Goal: Information Seeking & Learning: Learn about a topic

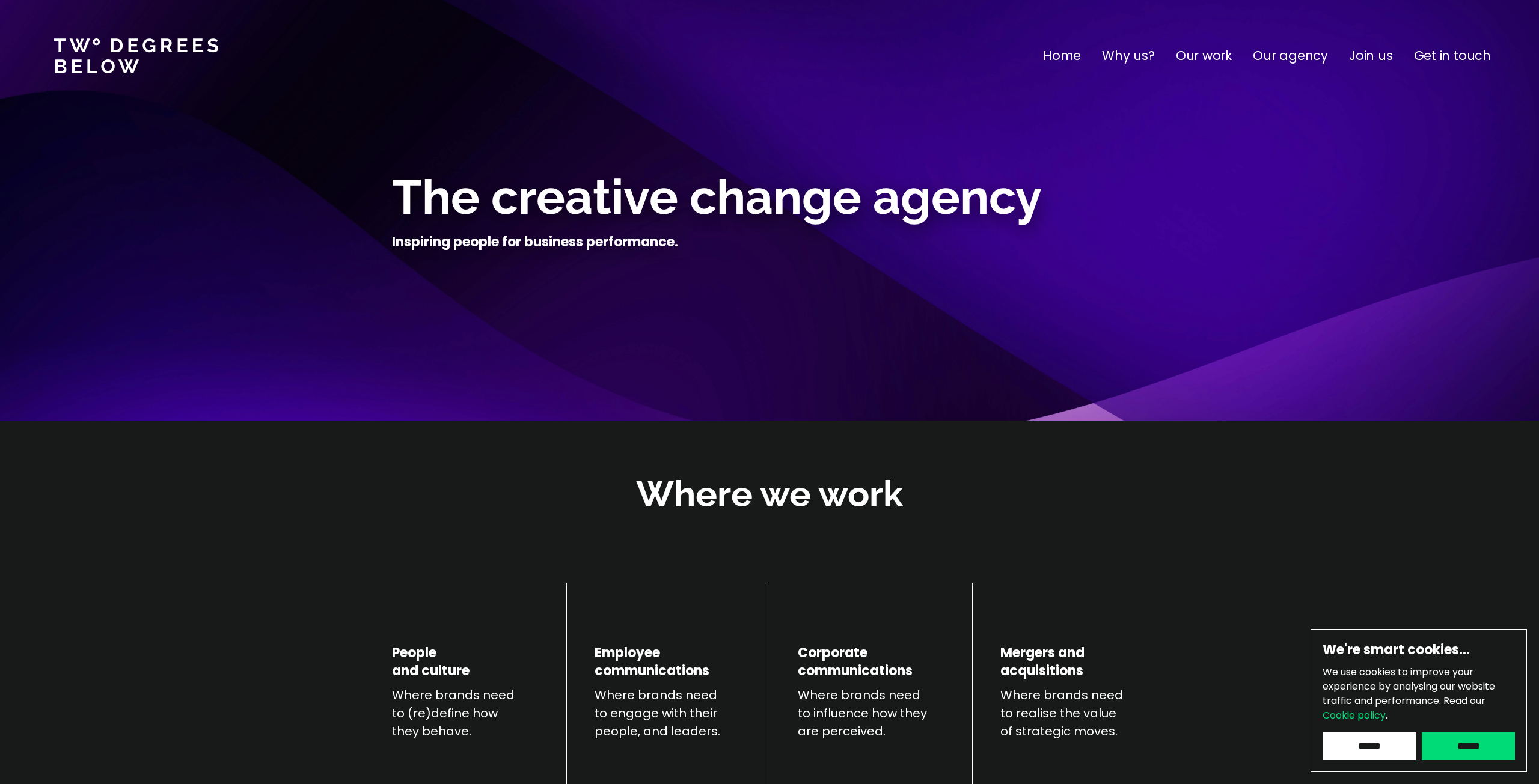
click at [1217, 53] on p "Our work" at bounding box center [1204, 56] width 56 height 19
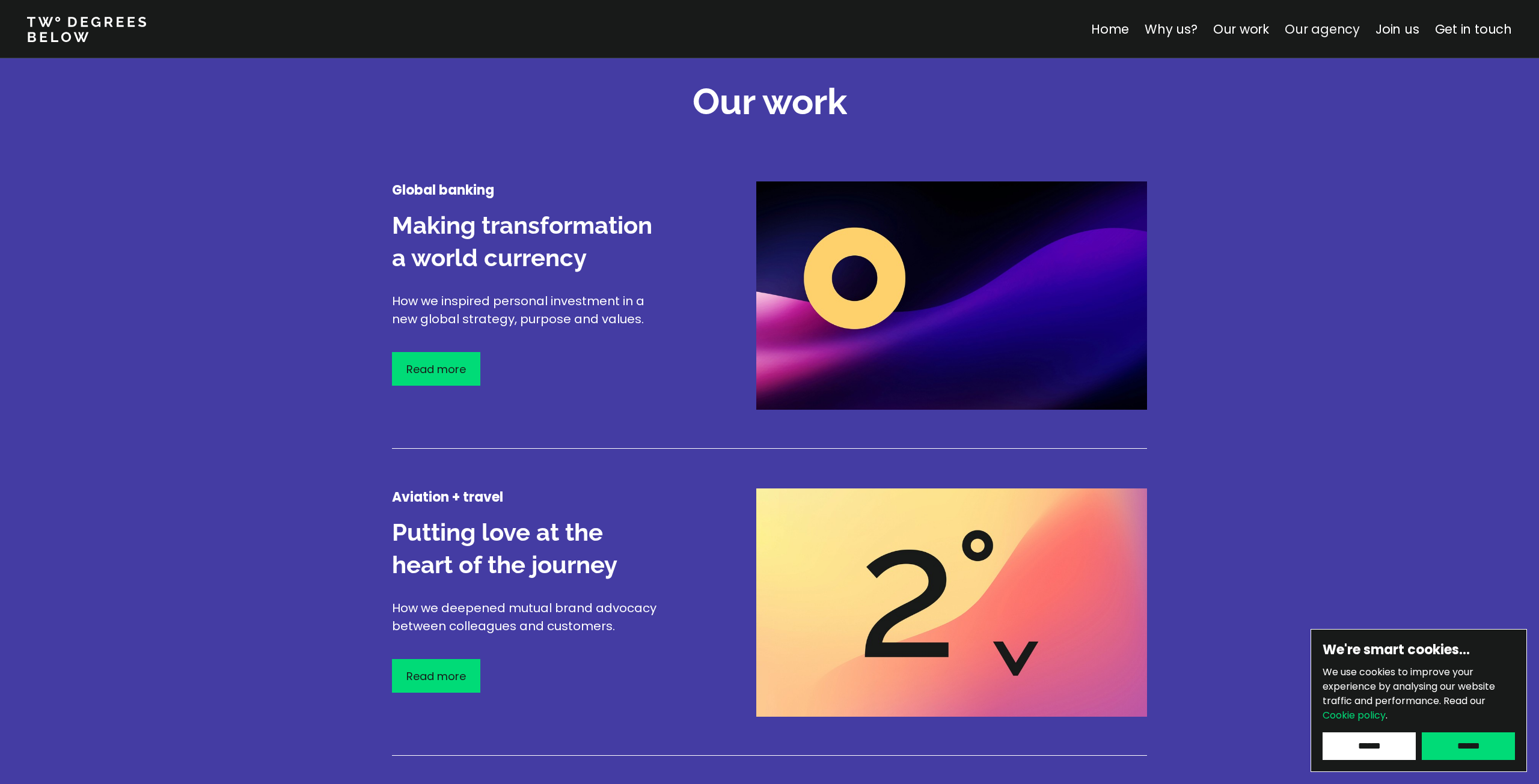
click at [1300, 35] on link "Our agency" at bounding box center [1322, 29] width 75 height 17
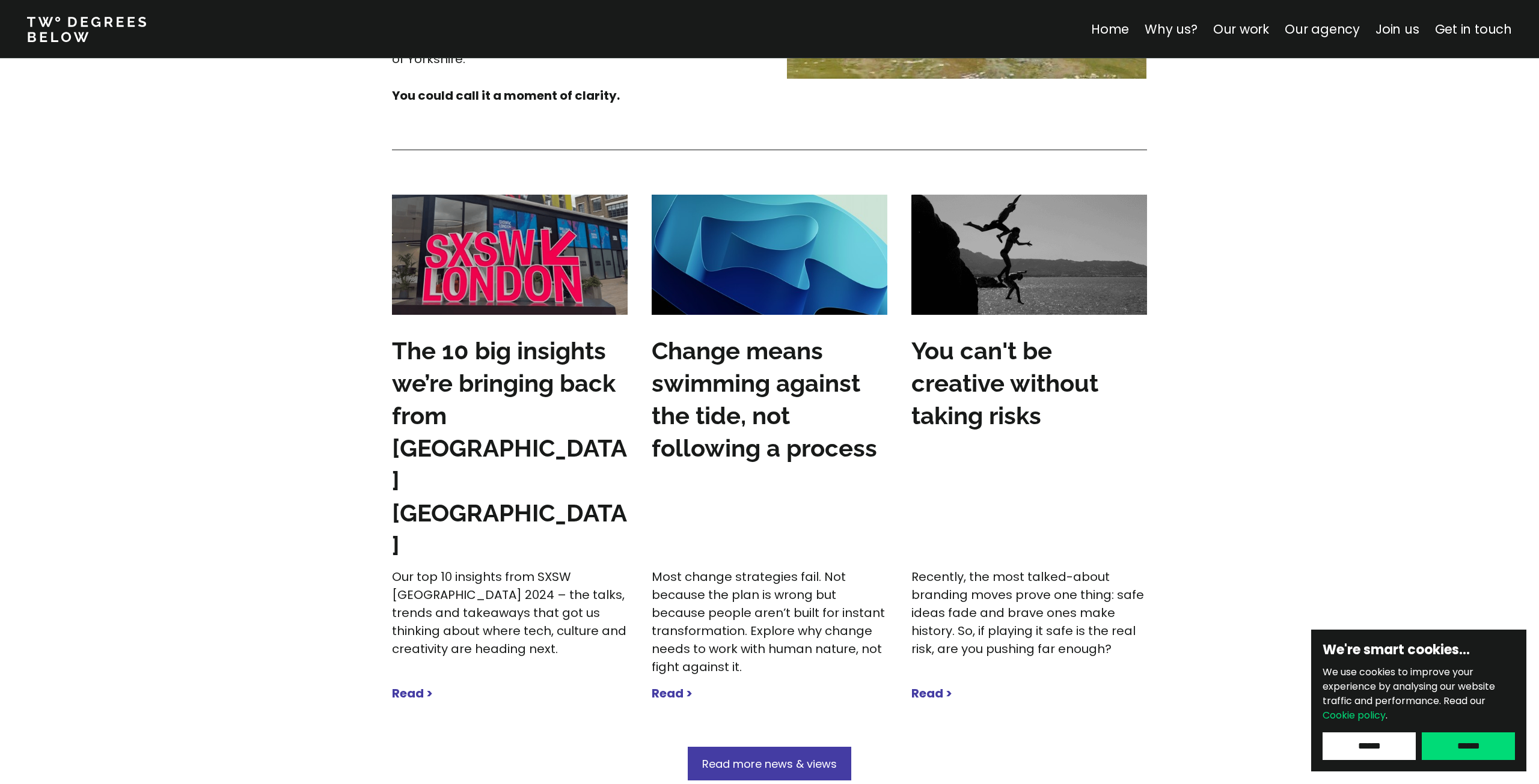
scroll to position [3534, 0]
click at [404, 684] on strong "Read >" at bounding box center [412, 693] width 41 height 17
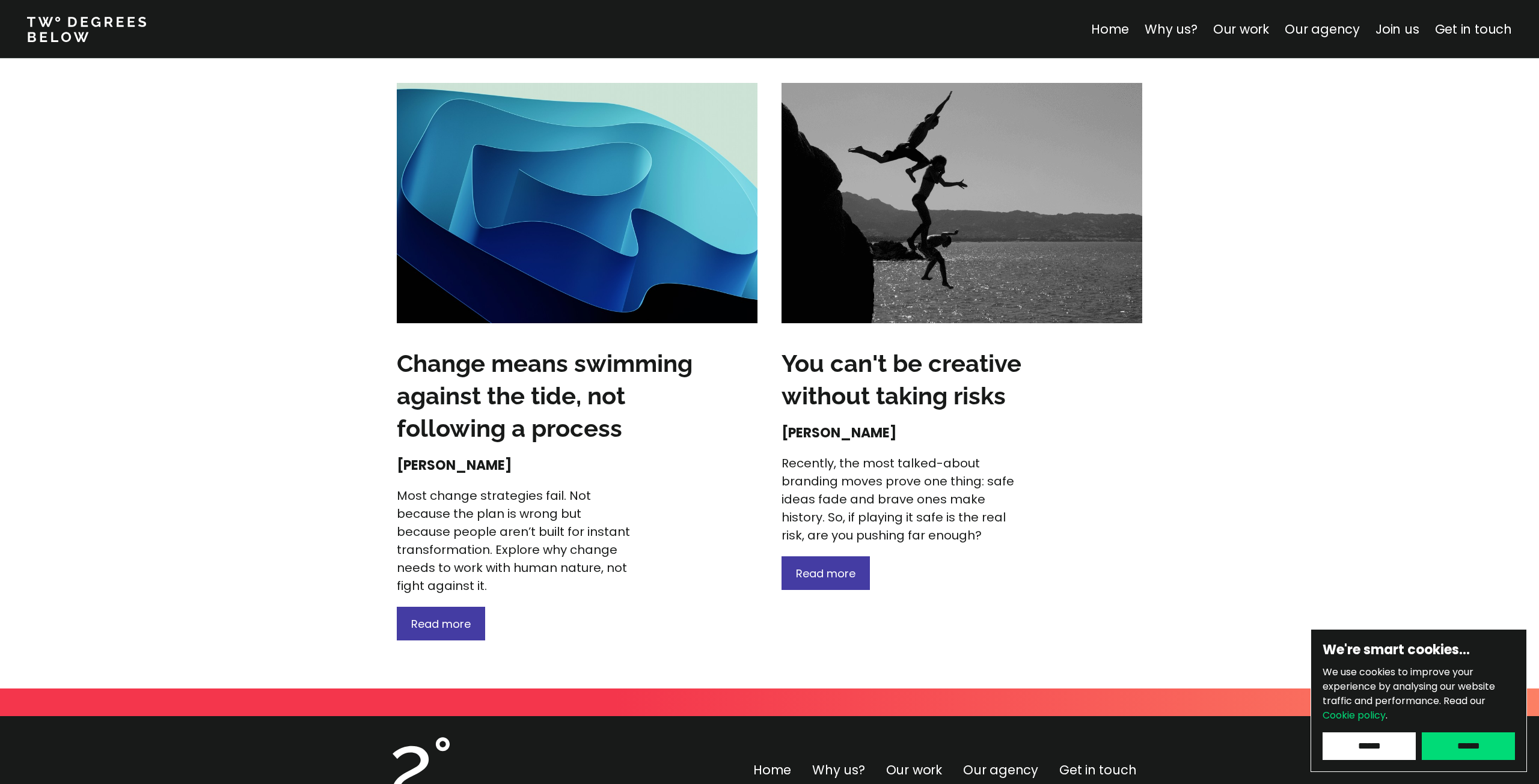
scroll to position [2320, 0]
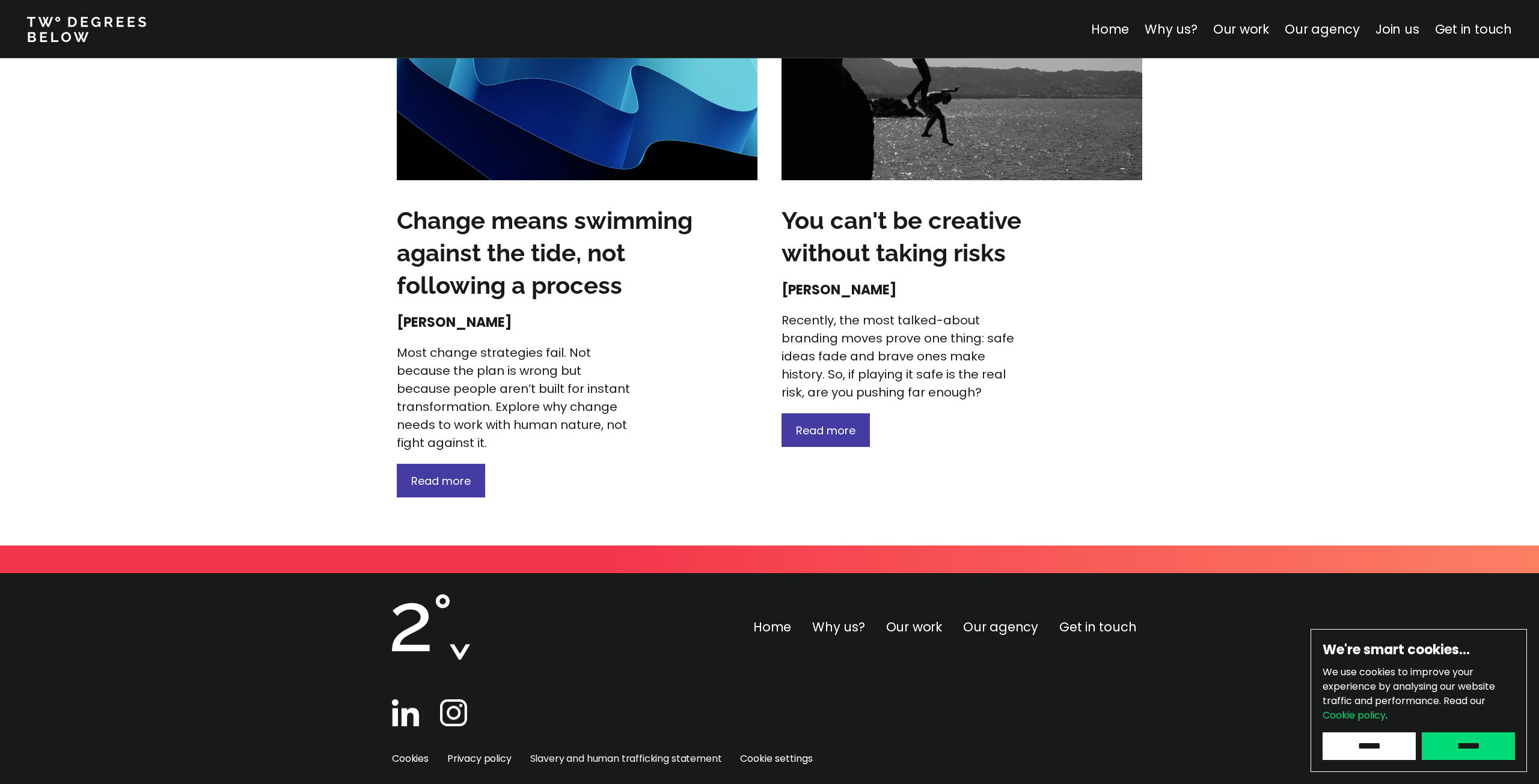
click at [597, 752] on link "Slavery and human trafficking statement" at bounding box center [626, 758] width 192 height 14
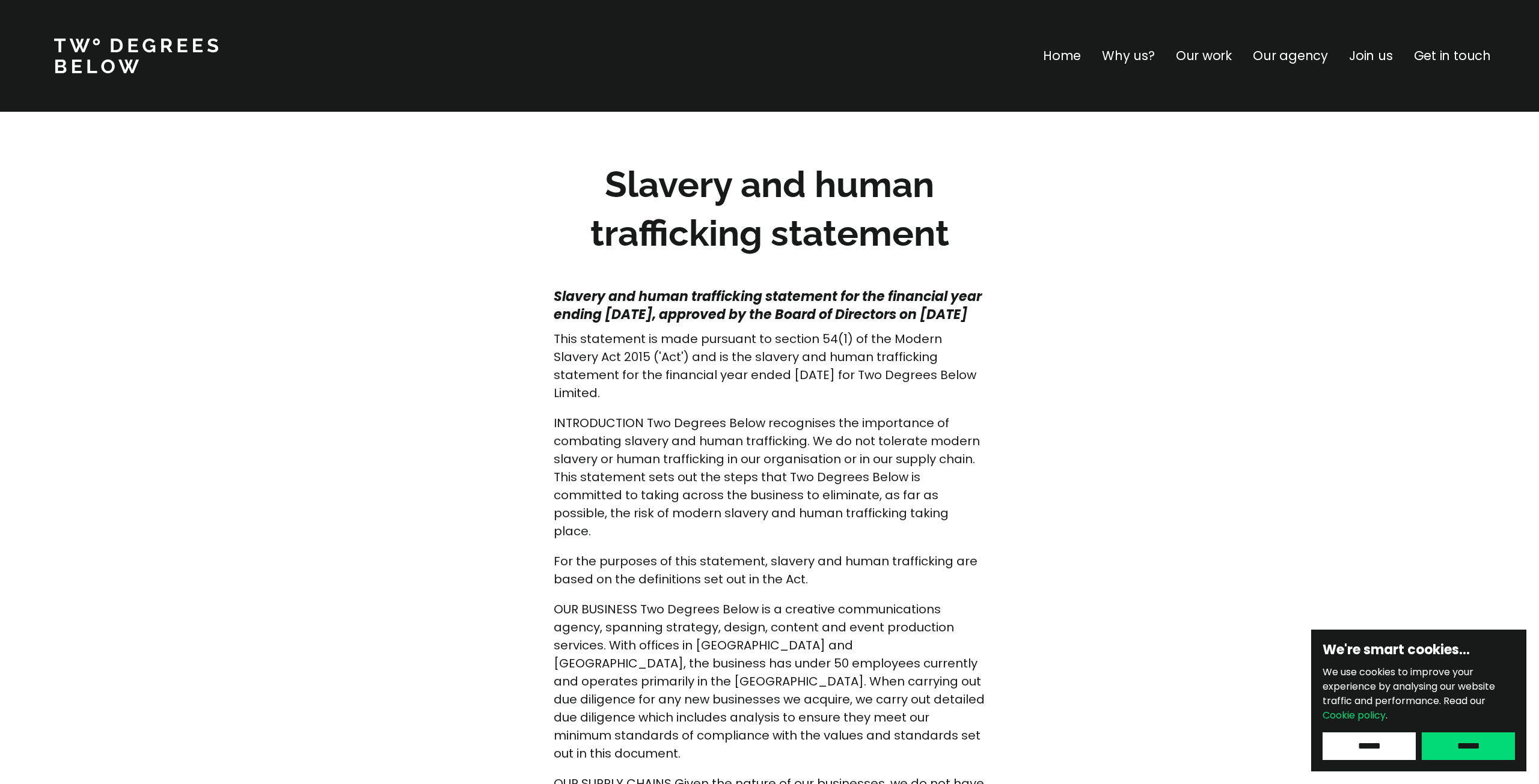
click at [1206, 48] on p "Our work" at bounding box center [1204, 56] width 56 height 19
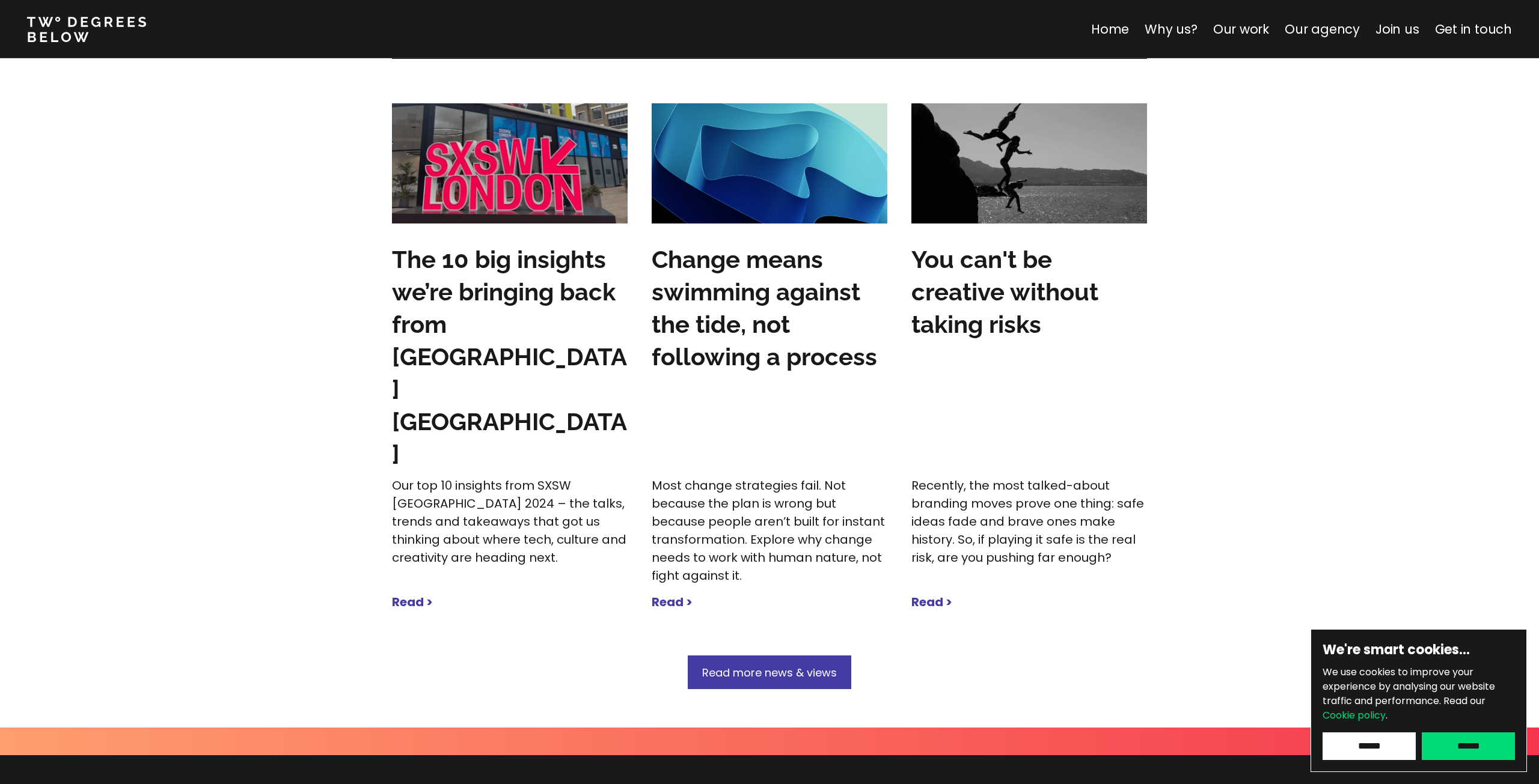
scroll to position [3625, 0]
click at [824, 664] on span "Read more news & views" at bounding box center [769, 672] width 135 height 15
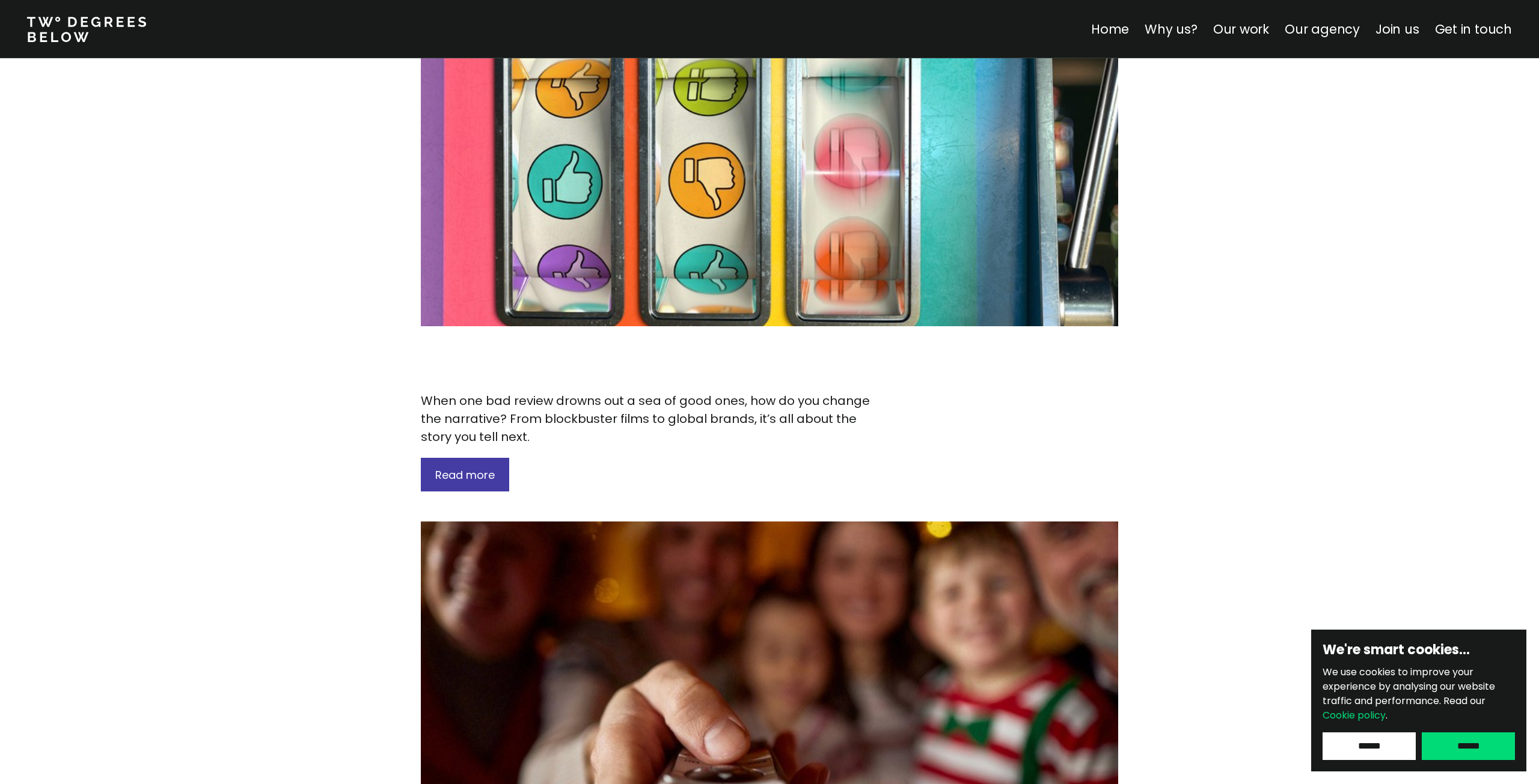
scroll to position [292, 0]
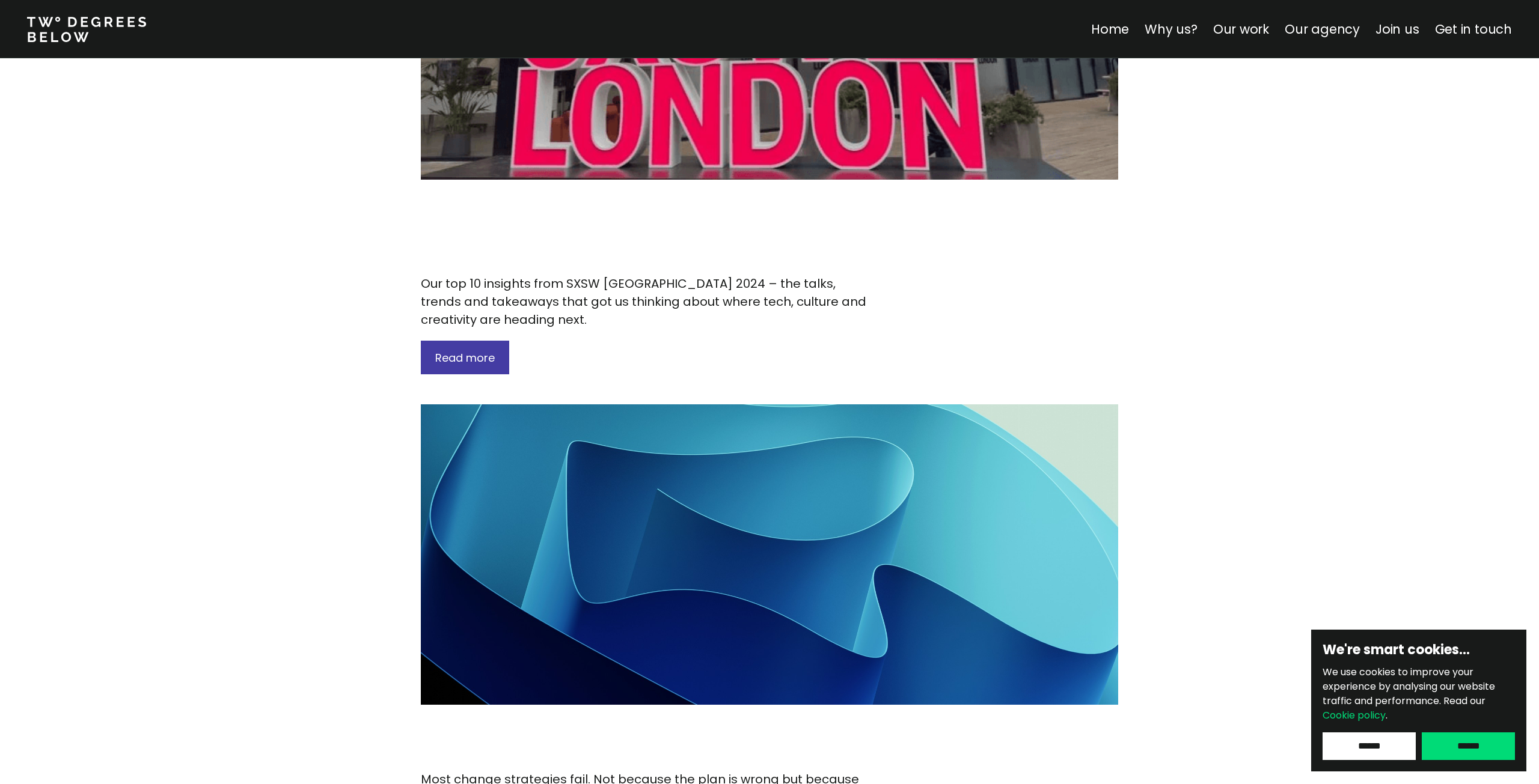
click at [1247, 30] on nav "Home Why us? Our work Our agency Join us Get in touch" at bounding box center [769, 29] width 1539 height 58
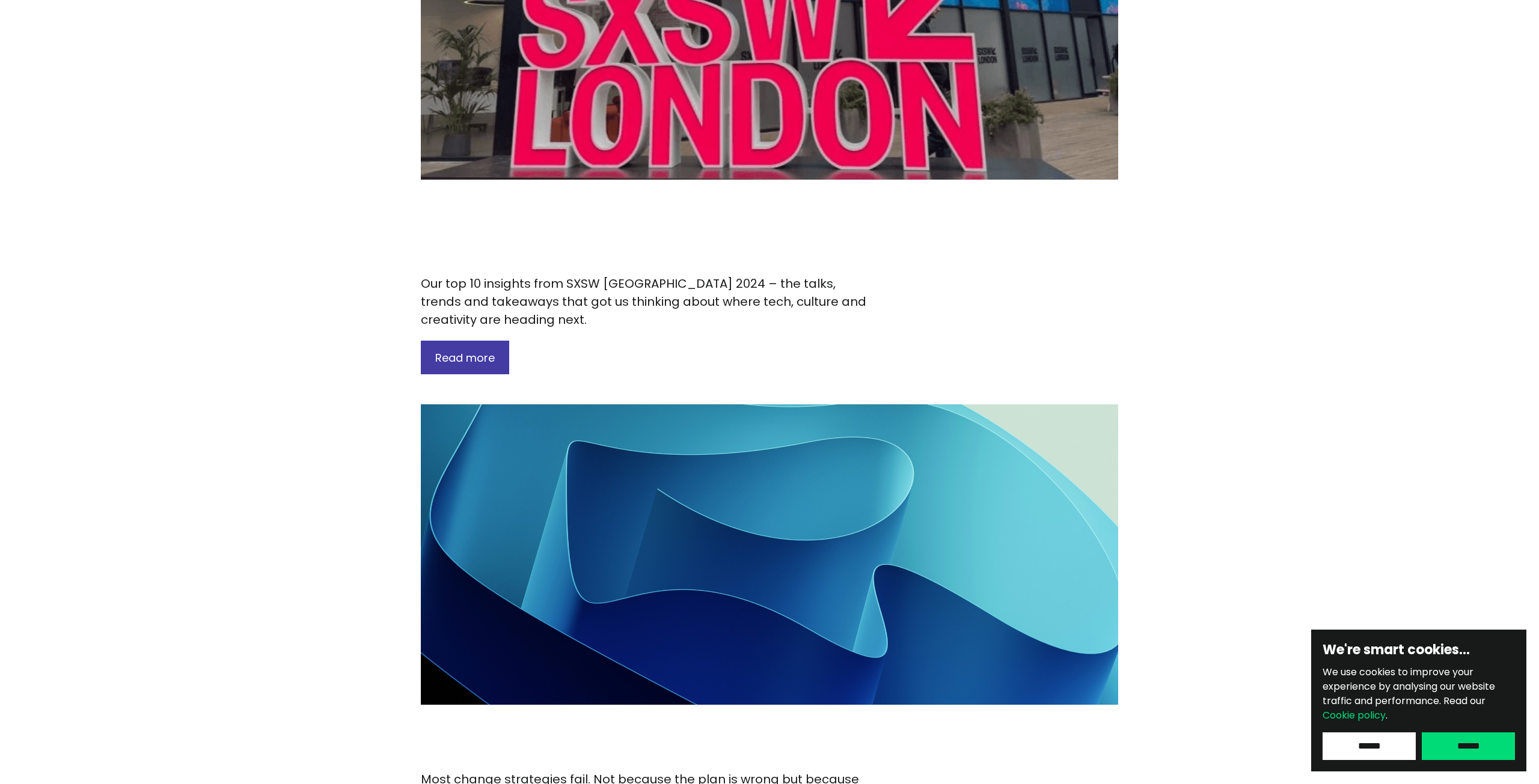
scroll to position [0, 0]
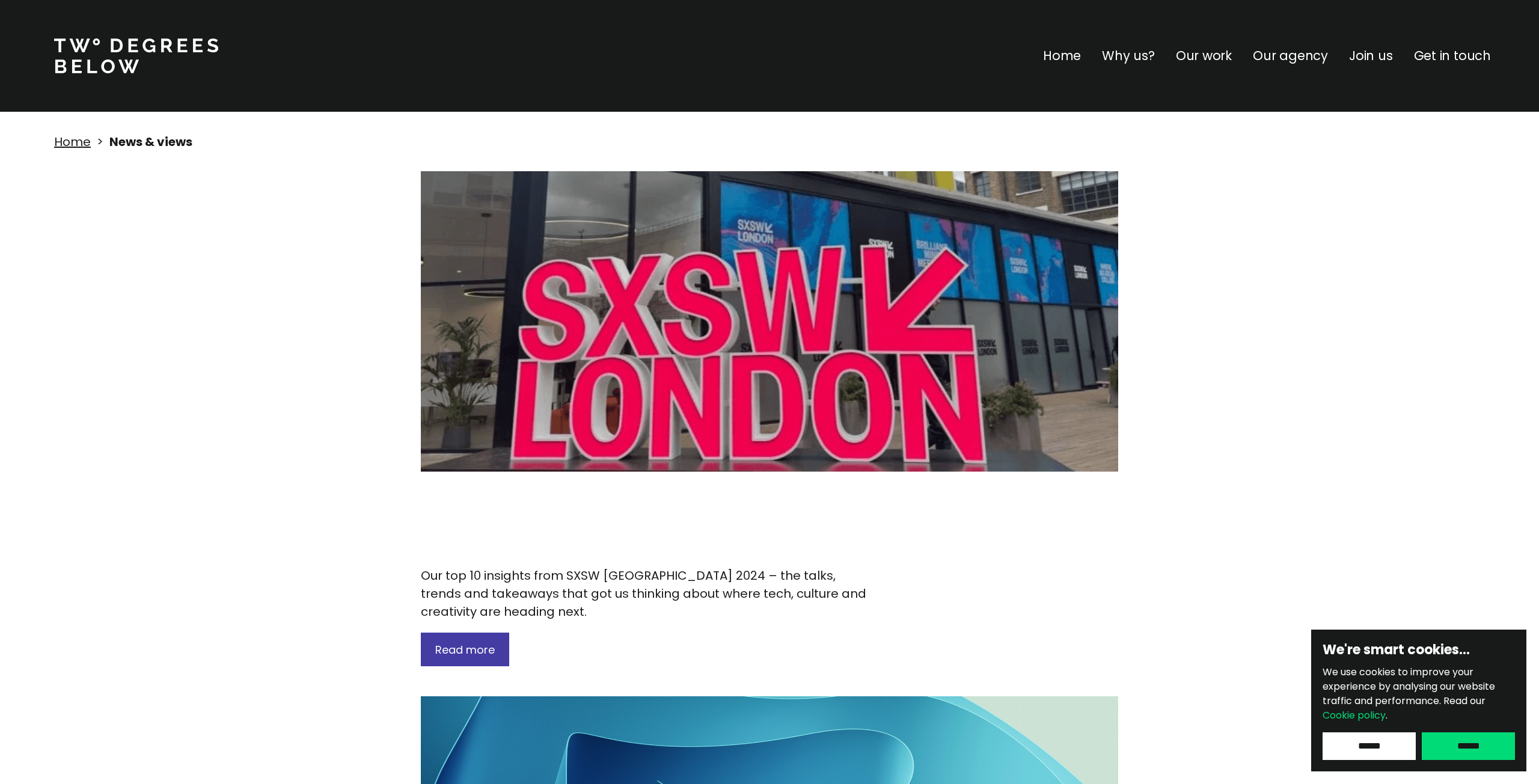
click at [1136, 55] on p "Why us?" at bounding box center [1128, 56] width 53 height 19
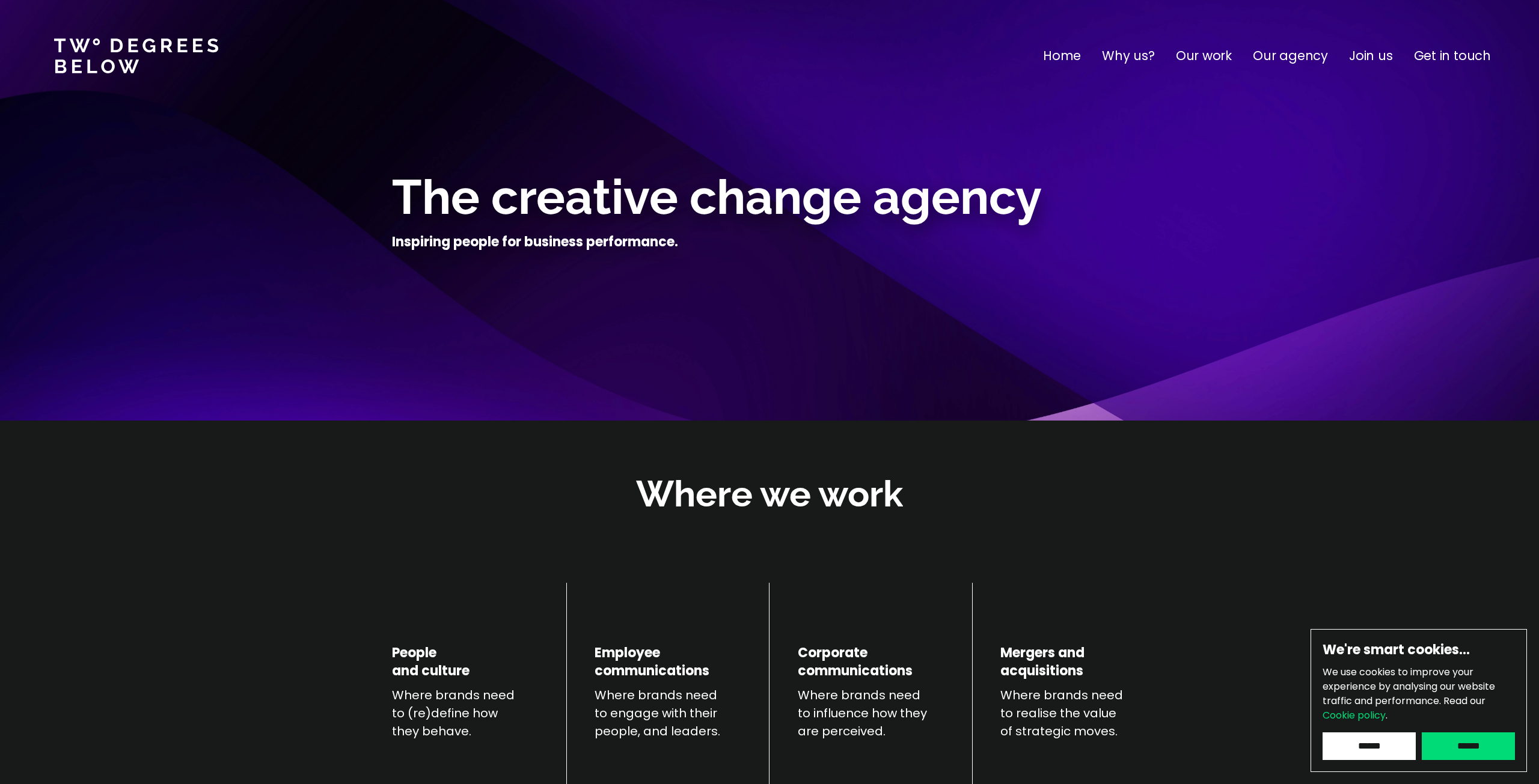
click at [1067, 53] on p "Home" at bounding box center [1062, 56] width 38 height 19
click at [1068, 65] on p "Home" at bounding box center [1062, 56] width 38 height 19
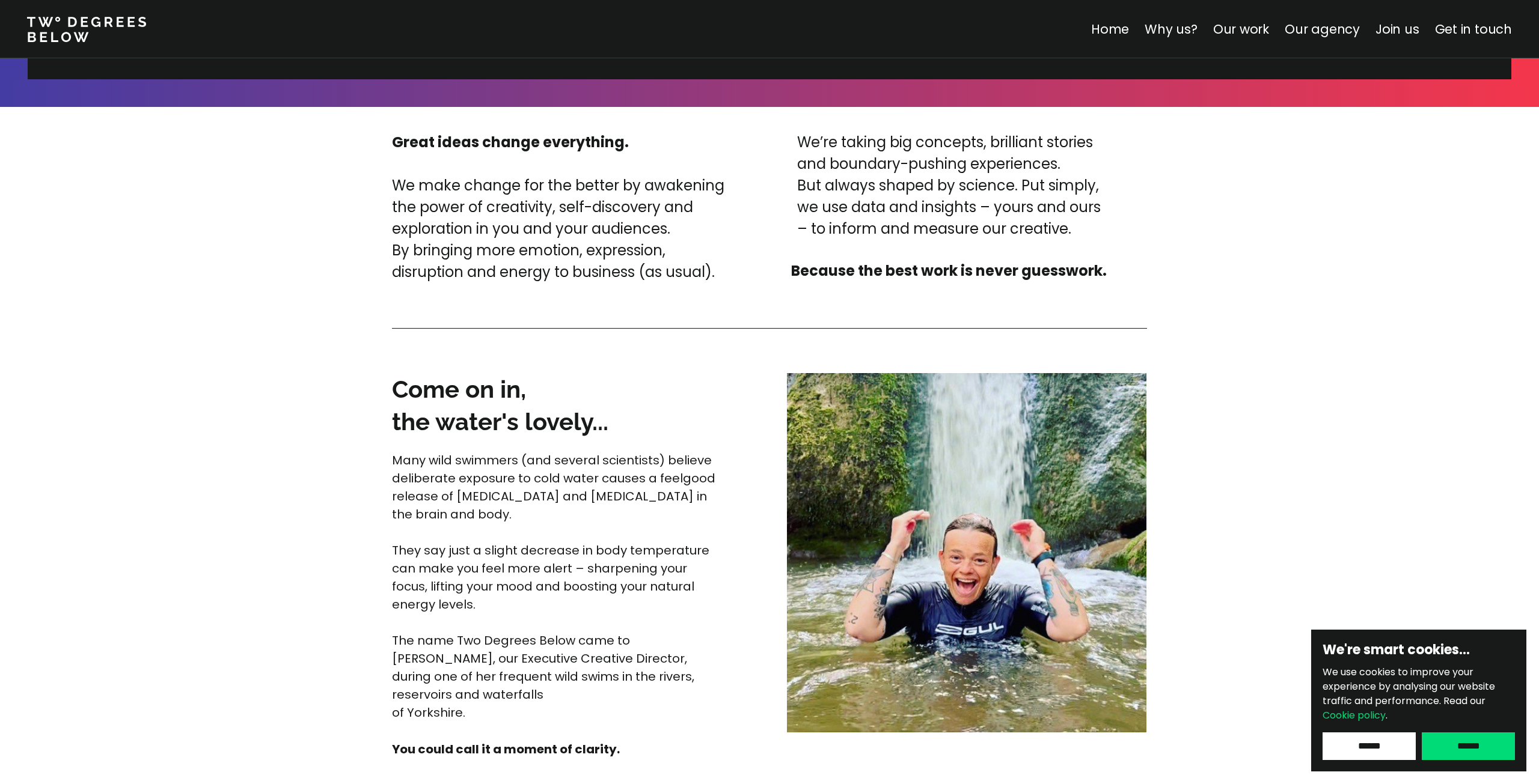
scroll to position [4062, 0]
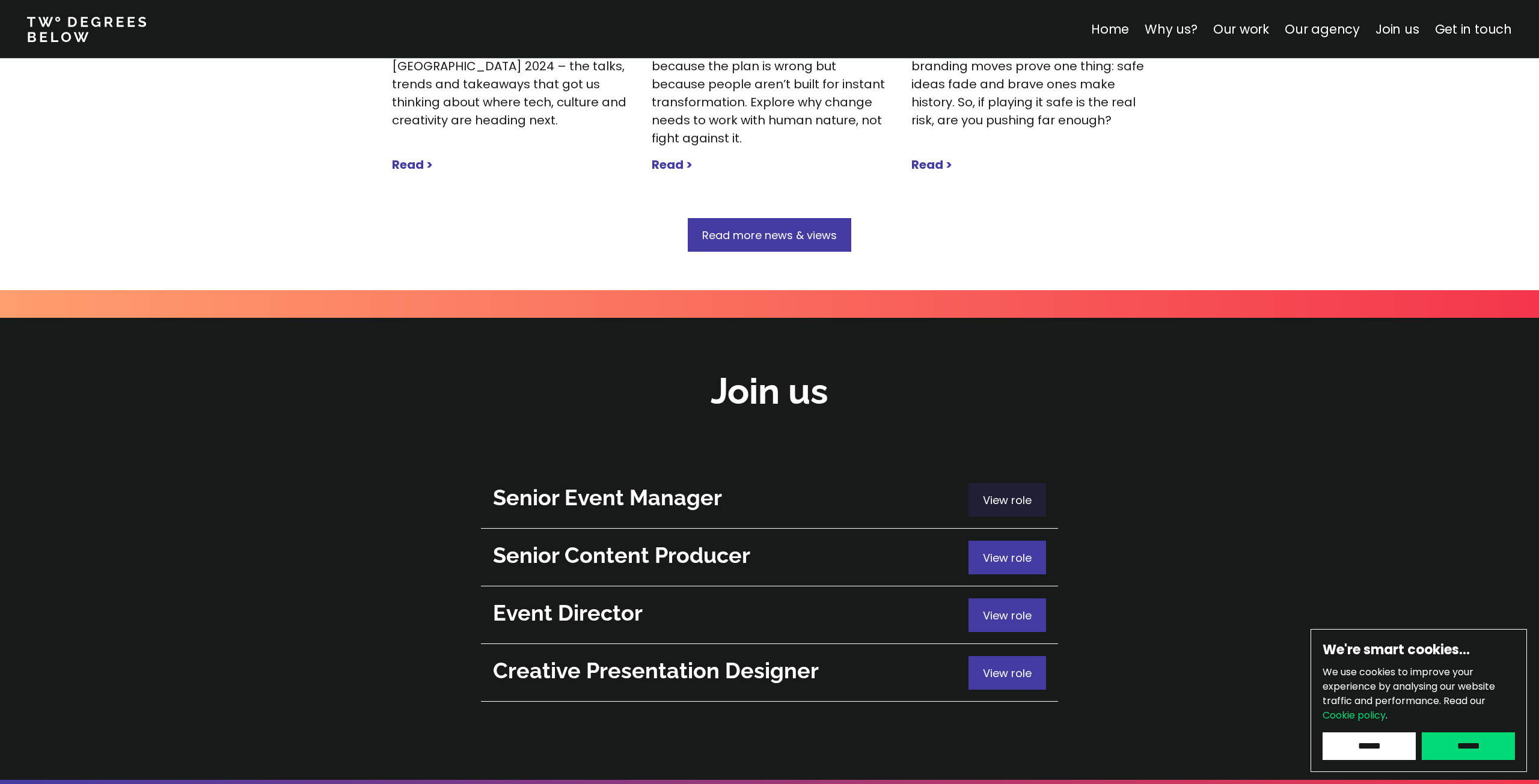
click at [994, 493] on span "View role" at bounding box center [1007, 501] width 48 height 15
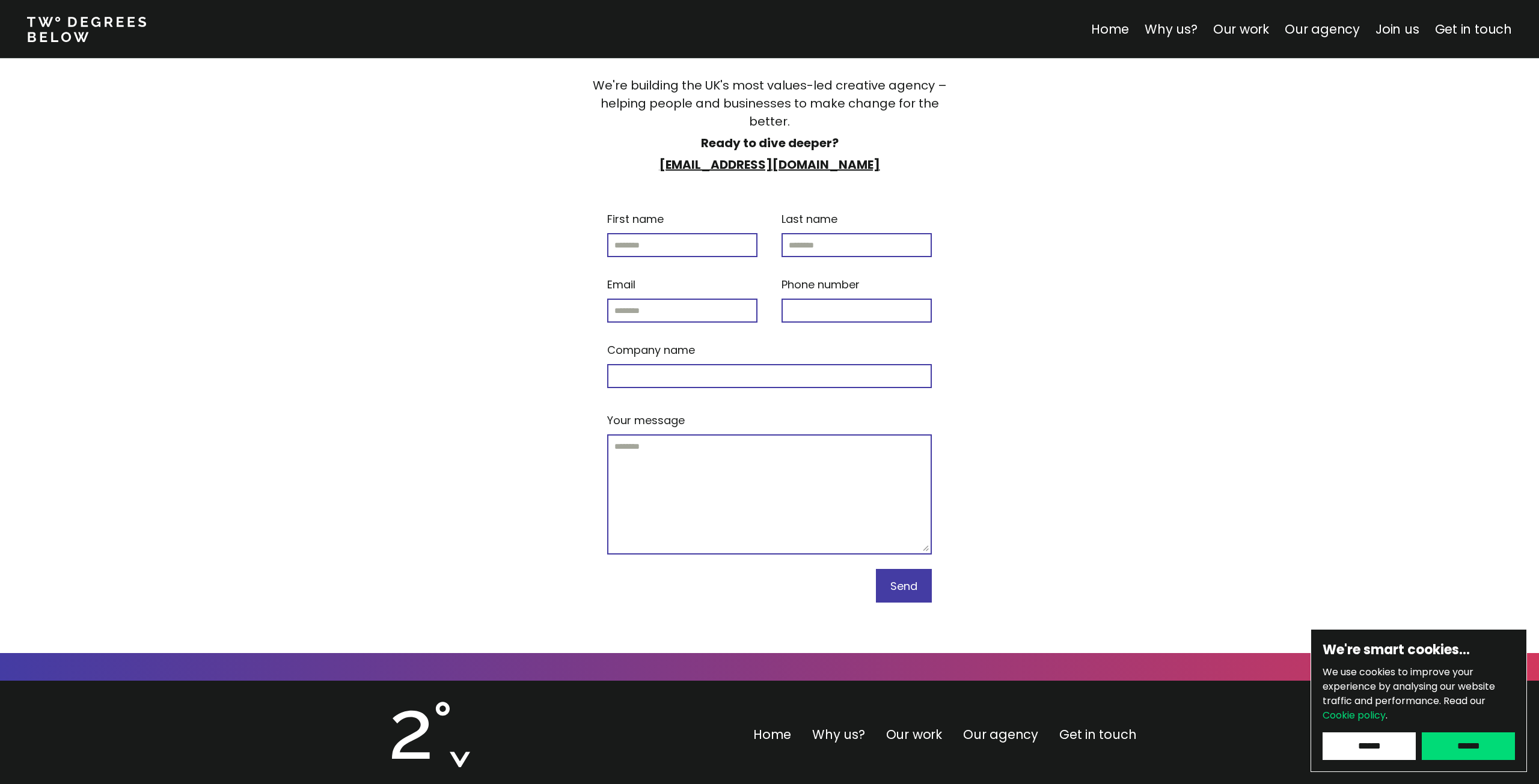
scroll to position [4892, 0]
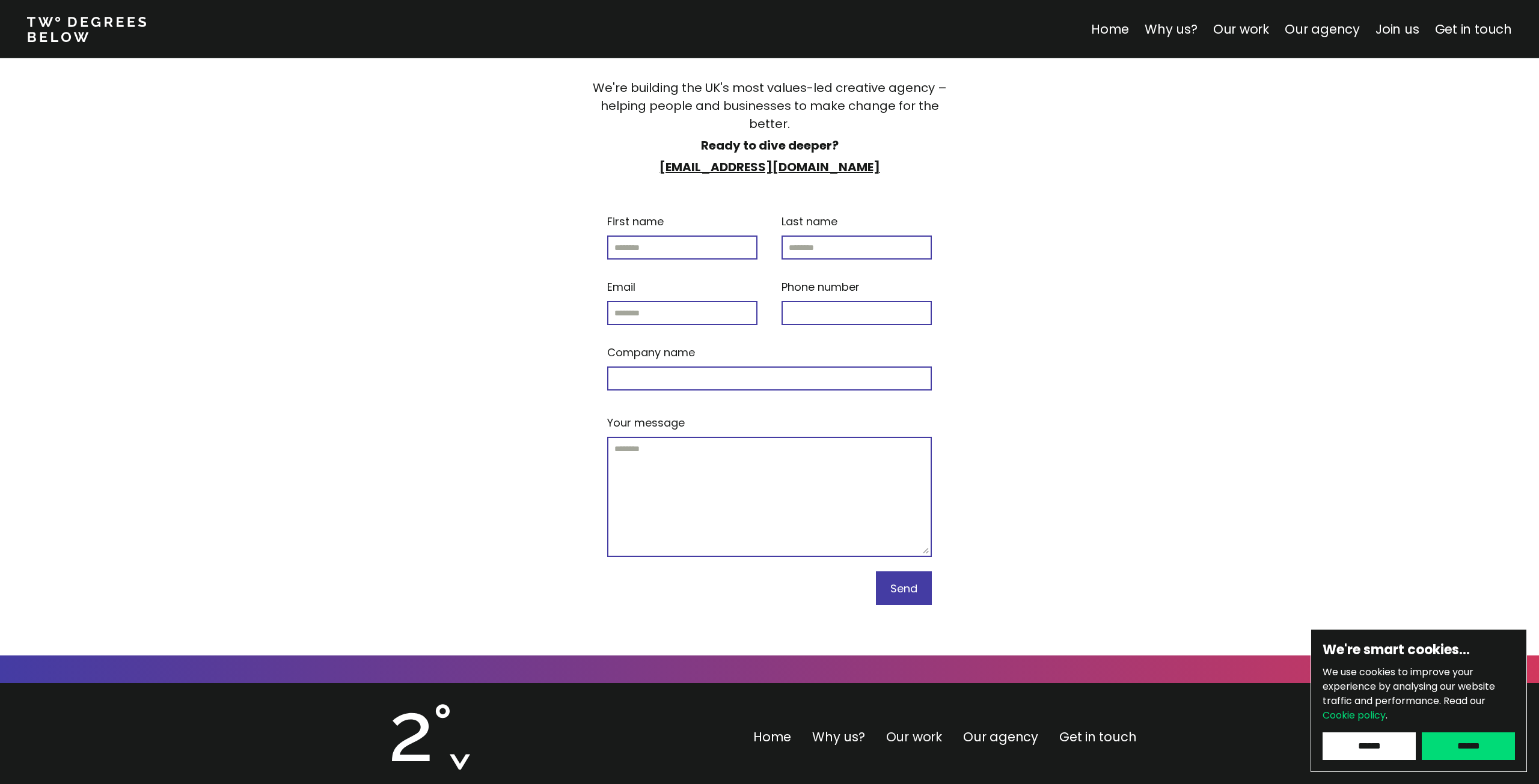
click at [914, 728] on link "Our work" at bounding box center [914, 736] width 56 height 17
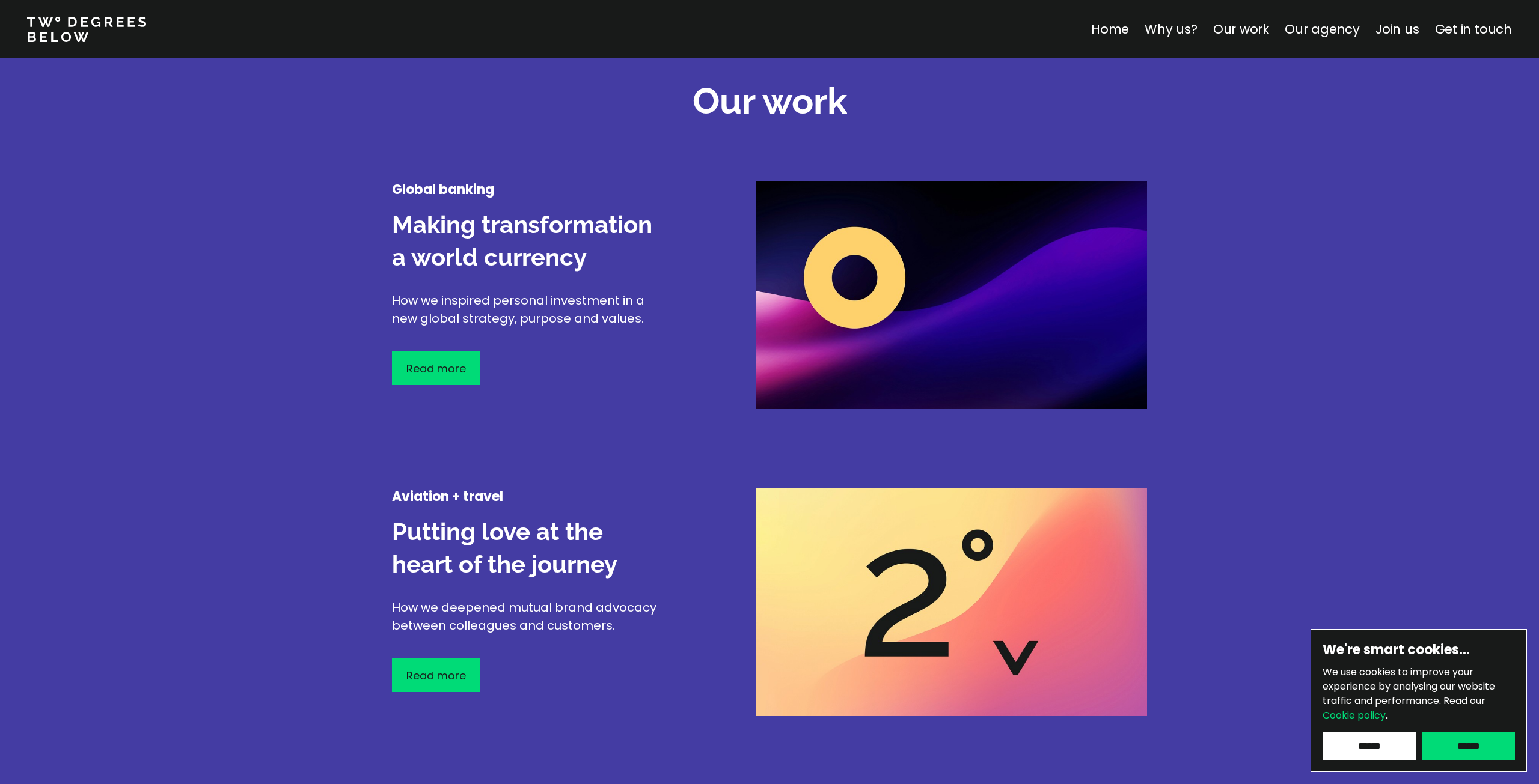
scroll to position [1408, 0]
click at [445, 371] on p "Read more" at bounding box center [436, 368] width 59 height 16
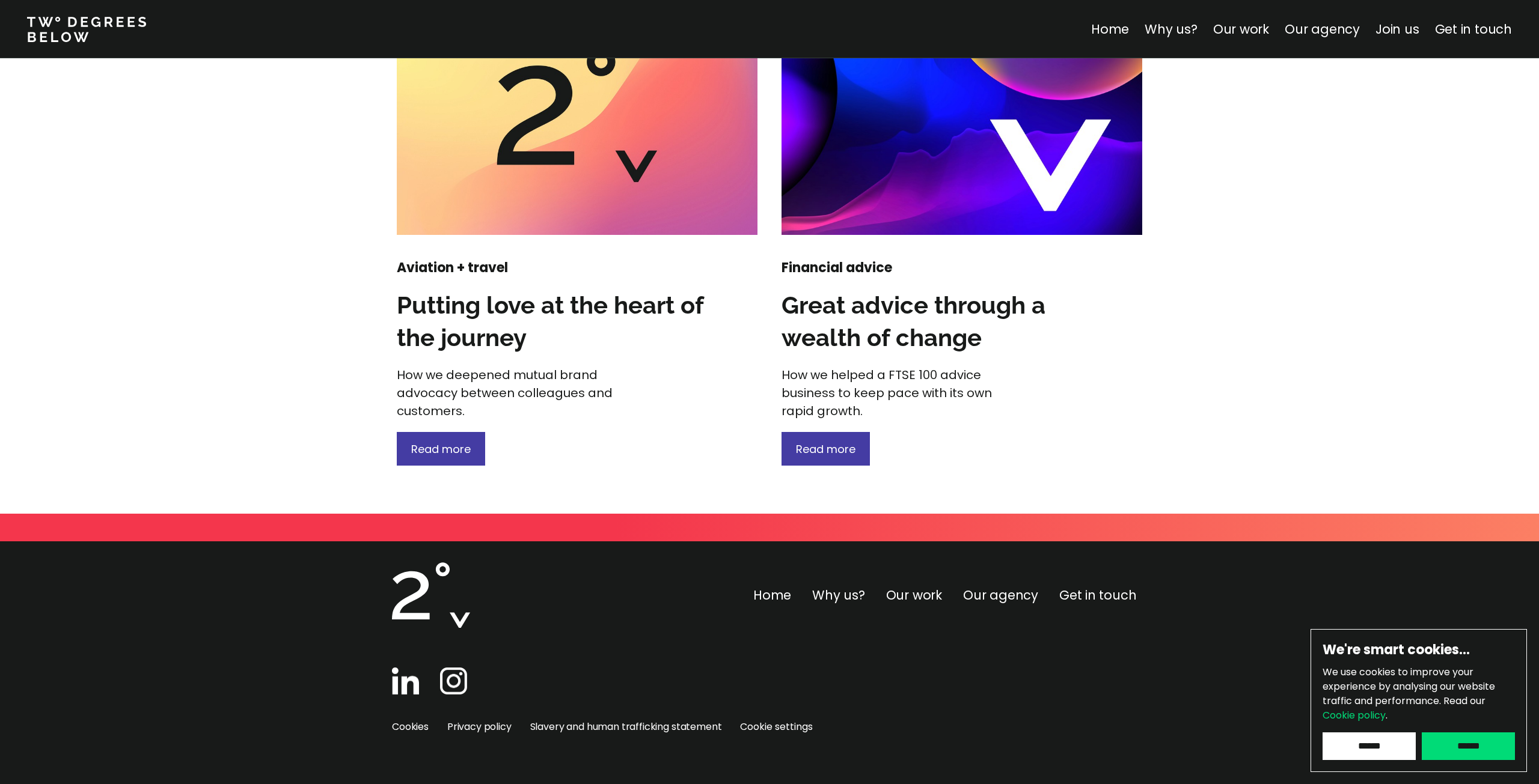
scroll to position [1540, 0]
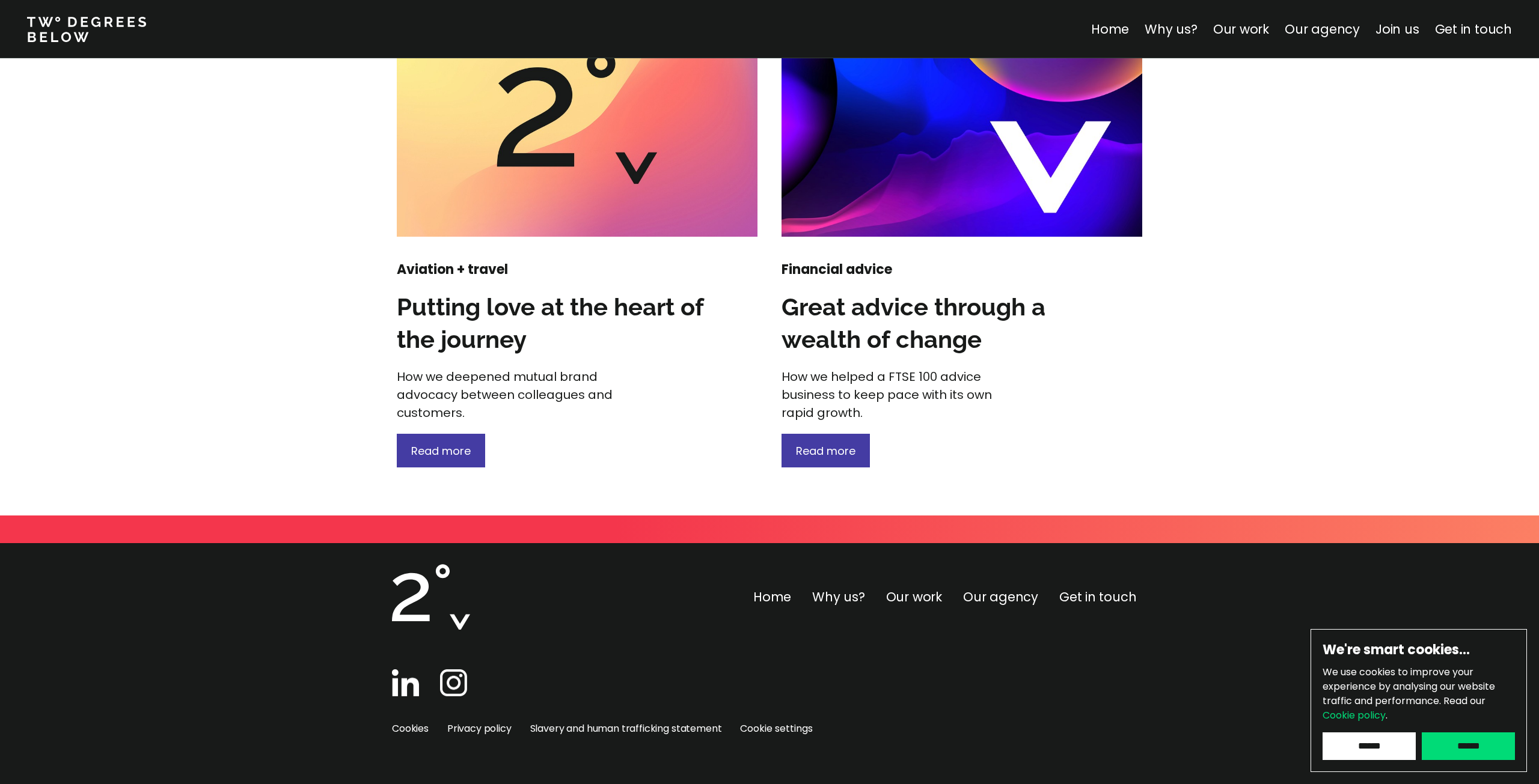
click at [800, 429] on div "Financial advice Great advice through a wealth of change How we helped a FTSE 1…" at bounding box center [961, 364] width 360 height 207
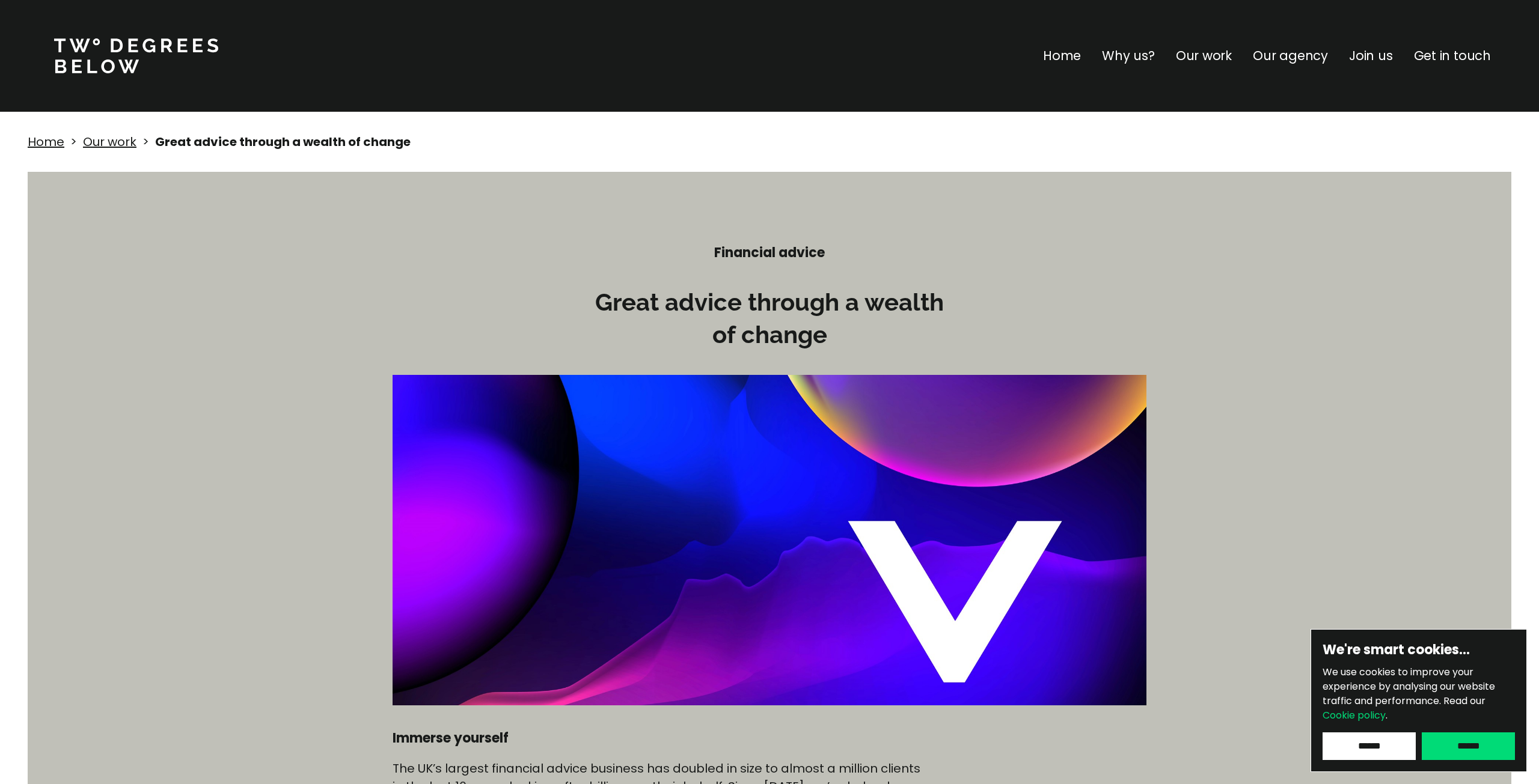
click at [1381, 60] on p "Join us" at bounding box center [1370, 56] width 44 height 19
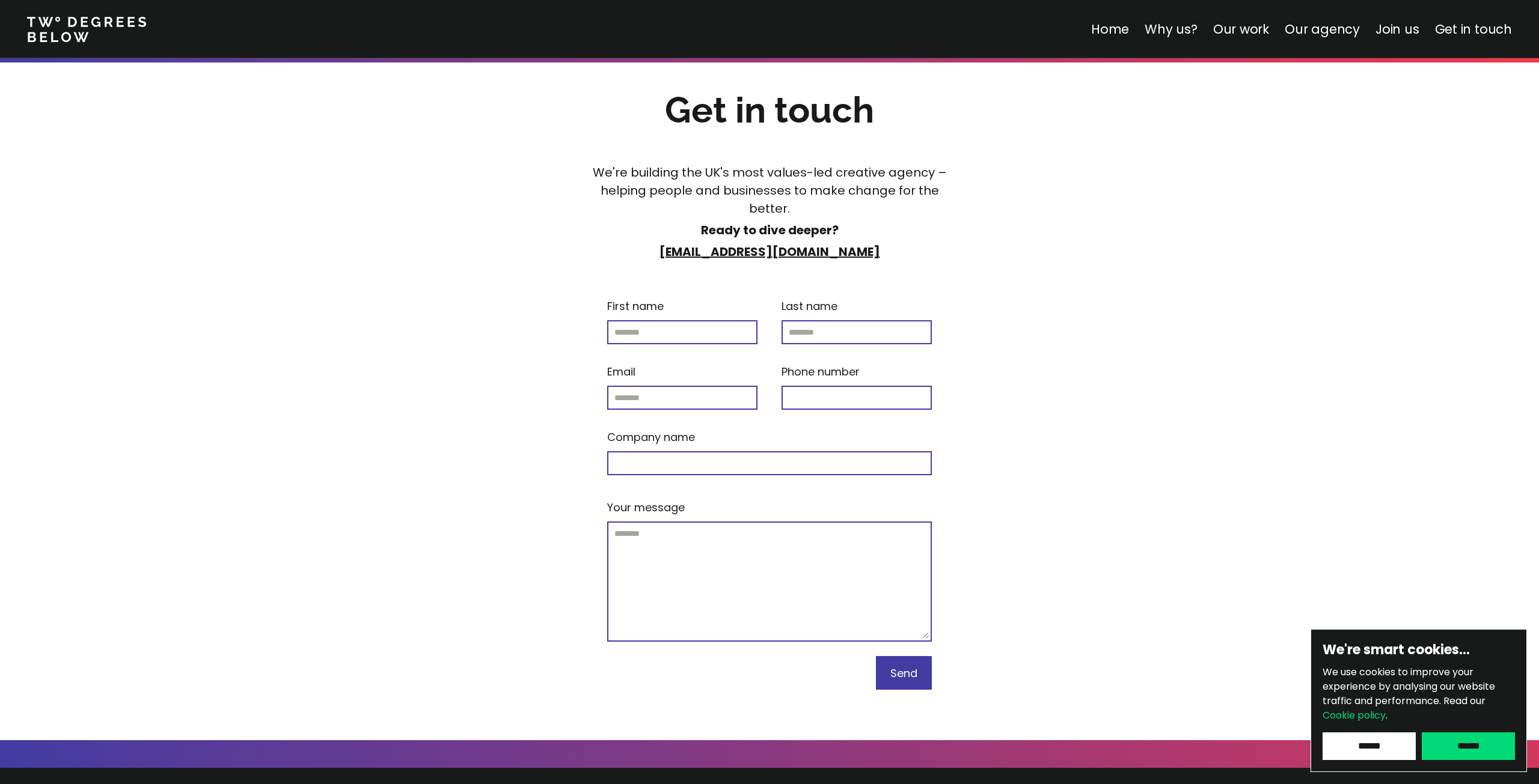
scroll to position [4900, 0]
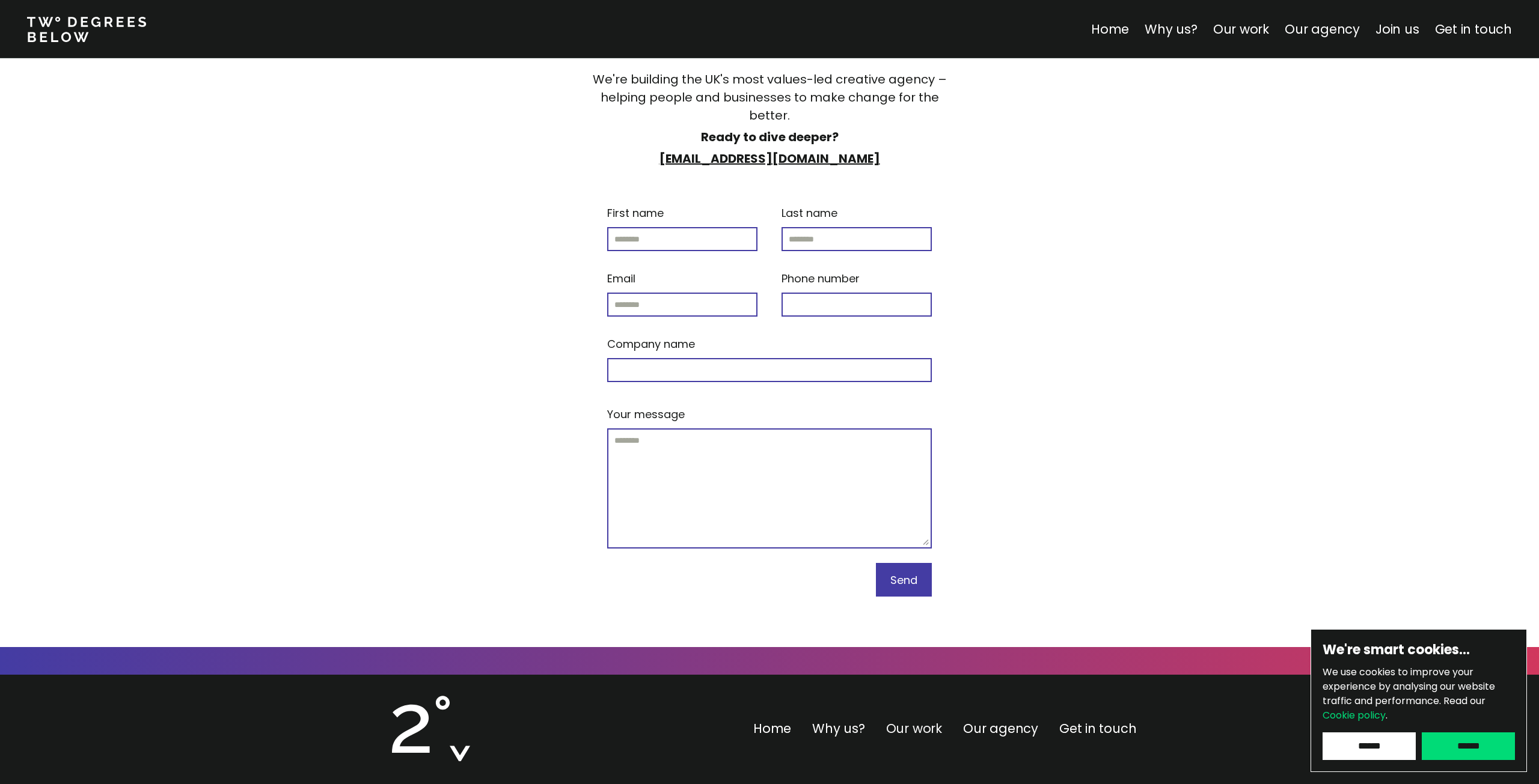
click at [911, 720] on link "Our work" at bounding box center [914, 728] width 56 height 17
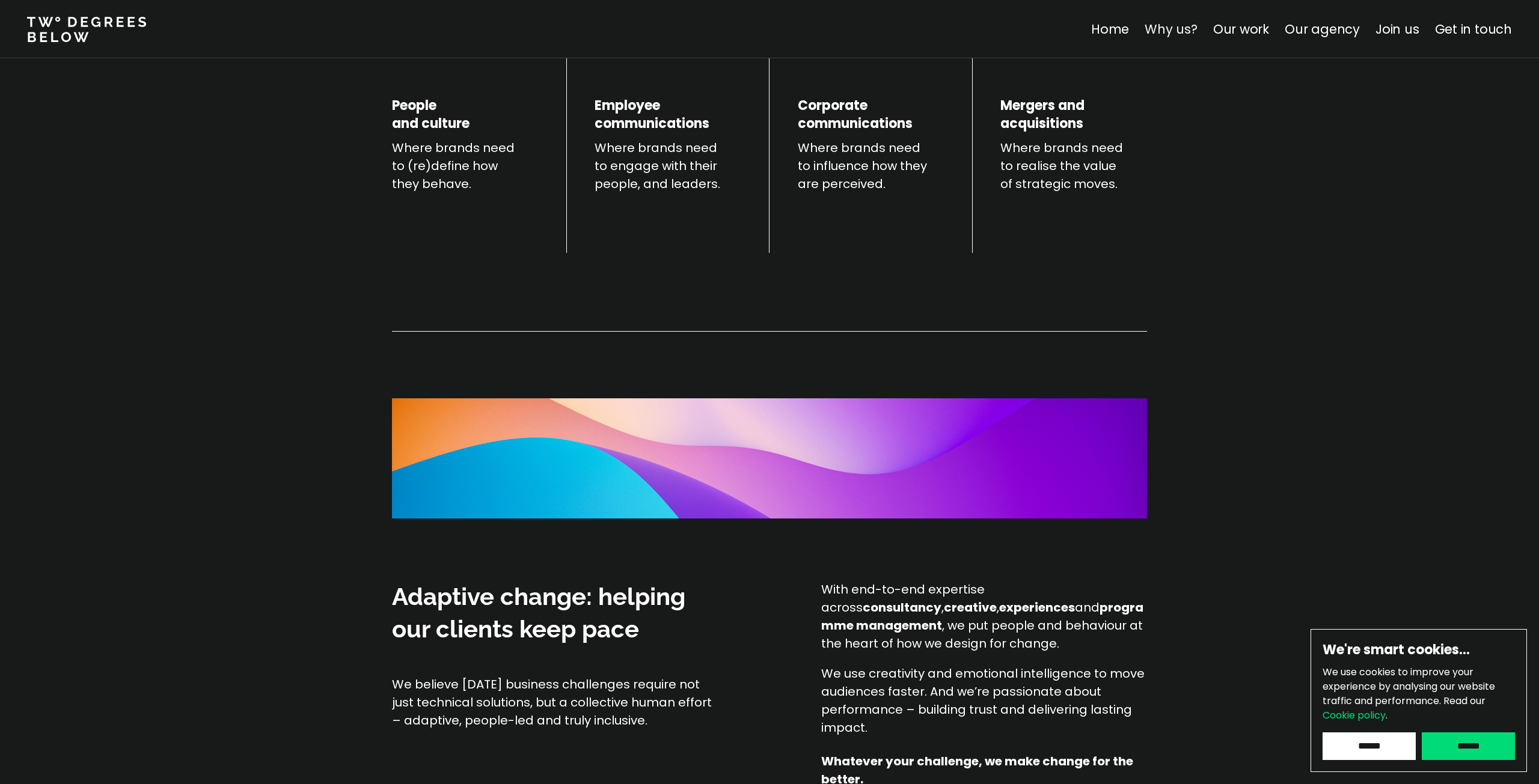
click at [1160, 35] on link "Why us?" at bounding box center [1171, 29] width 53 height 17
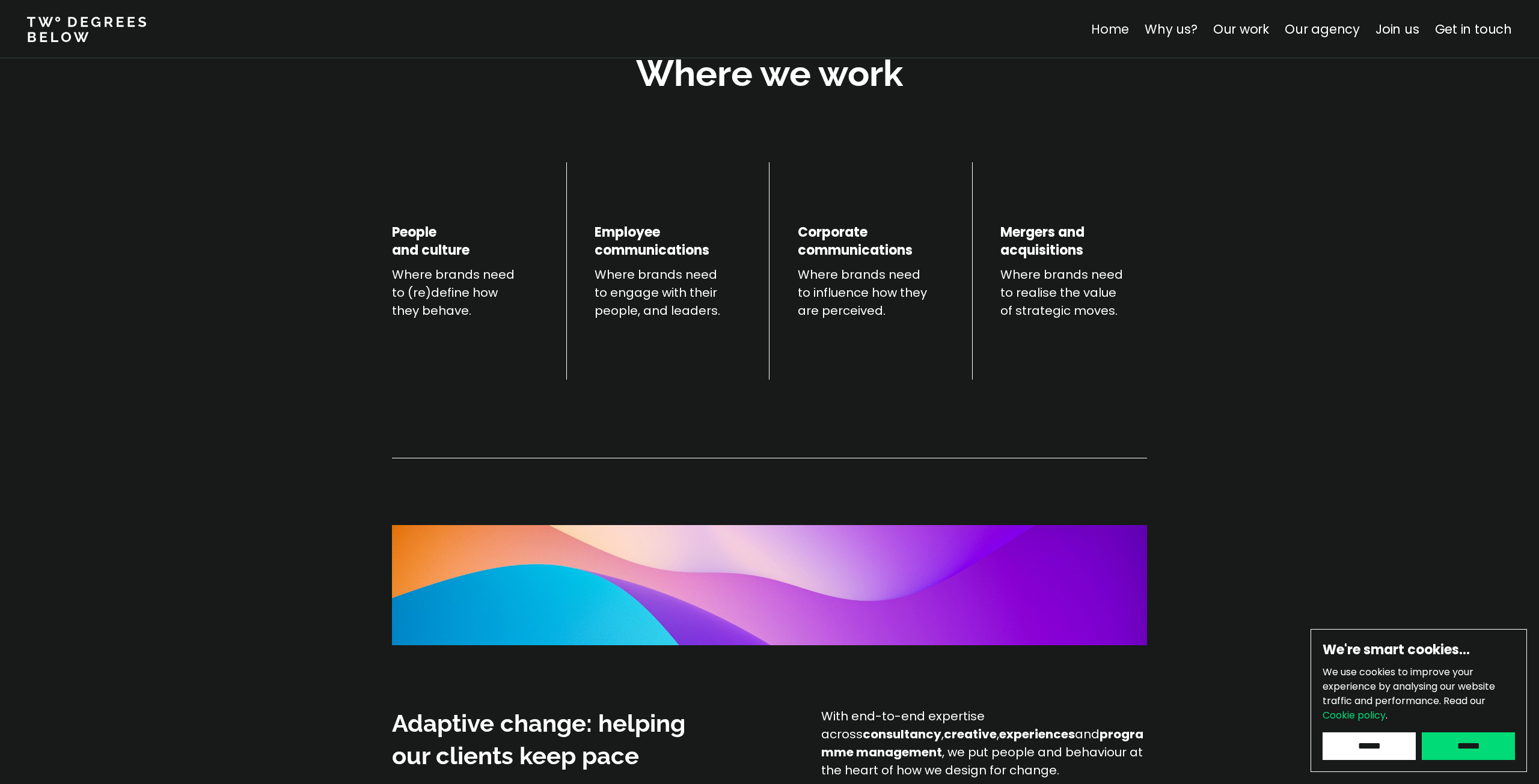
click at [1117, 33] on link "Home" at bounding box center [1109, 29] width 38 height 17
